Goal: Information Seeking & Learning: Learn about a topic

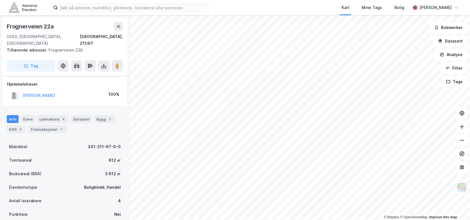
scroll to position [64, 0]
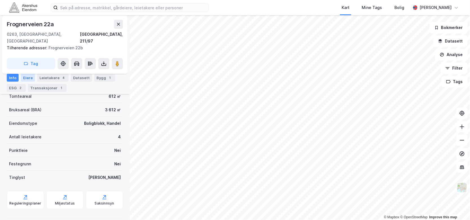
click at [26, 75] on div "Eiere" at bounding box center [28, 78] width 14 height 8
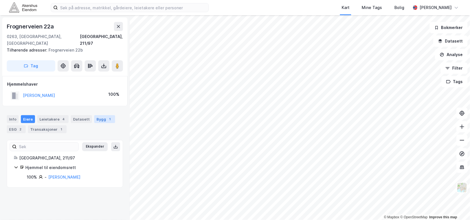
click at [97, 115] on div "Bygg 1" at bounding box center [104, 119] width 21 height 8
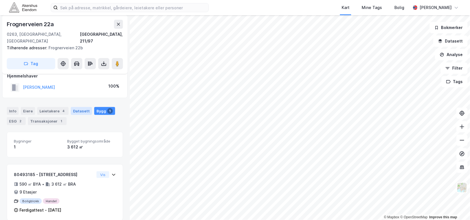
scroll to position [8, 0]
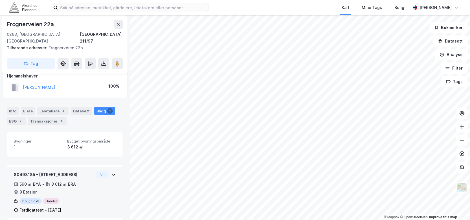
click at [111, 173] on icon at bounding box center [113, 175] width 5 height 5
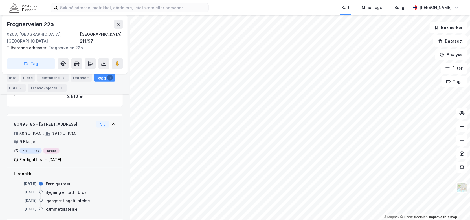
scroll to position [60, 0]
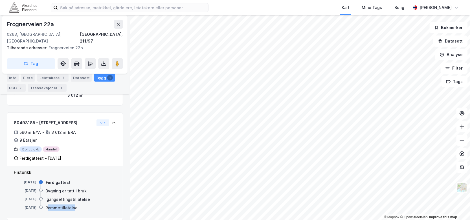
drag, startPoint x: 48, startPoint y: 201, endPoint x: 74, endPoint y: 201, distance: 25.7
click at [74, 205] on div "Rammetillatelse" at bounding box center [61, 208] width 32 height 7
drag, startPoint x: 74, startPoint y: 201, endPoint x: 63, endPoint y: 191, distance: 14.2
click at [63, 196] on div "Igangsettingstillatelse" at bounding box center [67, 199] width 45 height 7
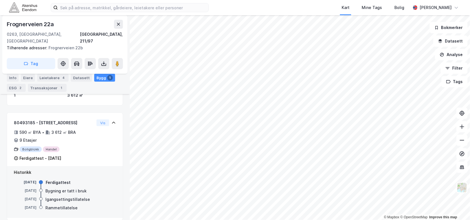
drag, startPoint x: 63, startPoint y: 191, endPoint x: 58, endPoint y: 181, distance: 11.9
click at [58, 188] on div "Bygning er tatt i bruk" at bounding box center [65, 191] width 41 height 7
drag, startPoint x: 58, startPoint y: 183, endPoint x: 60, endPoint y: 180, distance: 3.4
click at [59, 180] on div "[DATE] Ferdigattest [DATE] Bygning er tatt i bruk [DATE] Igangsettingstillatels…" at bounding box center [65, 196] width 102 height 32
click at [60, 180] on div "[DATE] Ferdigattest [DATE] Bygning er tatt i bruk [DATE] Igangsettingstillatels…" at bounding box center [65, 196] width 102 height 32
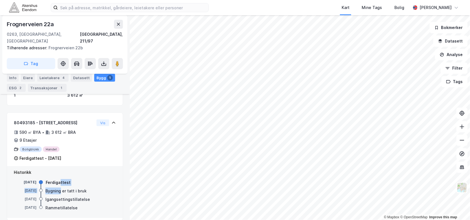
click at [60, 180] on div "[DATE] Ferdigattest [DATE] Bygning er tatt i bruk [DATE] Igangsettingstillatels…" at bounding box center [65, 196] width 102 height 32
drag, startPoint x: 60, startPoint y: 180, endPoint x: 61, endPoint y: 183, distance: 2.9
click at [61, 188] on div "Bygning er tatt i bruk" at bounding box center [65, 191] width 41 height 7
drag, startPoint x: 61, startPoint y: 183, endPoint x: 68, endPoint y: 183, distance: 7.0
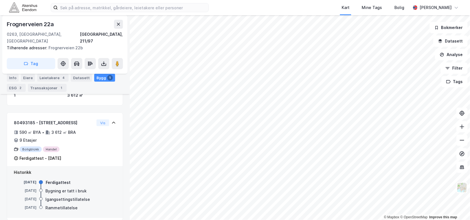
click at [68, 188] on div "Bygning er tatt i bruk" at bounding box center [65, 191] width 41 height 7
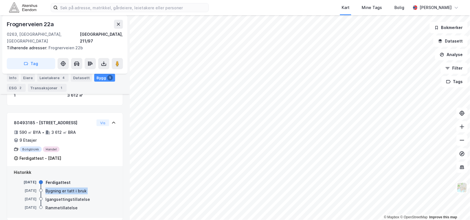
click at [68, 188] on div "Bygning er tatt i bruk" at bounding box center [65, 191] width 41 height 7
click at [78, 169] on div "Historikk" at bounding box center [65, 172] width 102 height 7
drag, startPoint x: 51, startPoint y: 183, endPoint x: 94, endPoint y: 184, distance: 43.4
click at [94, 188] on div "[DATE] Bygning er tatt i bruk" at bounding box center [65, 191] width 102 height 6
